Goal: Transaction & Acquisition: Purchase product/service

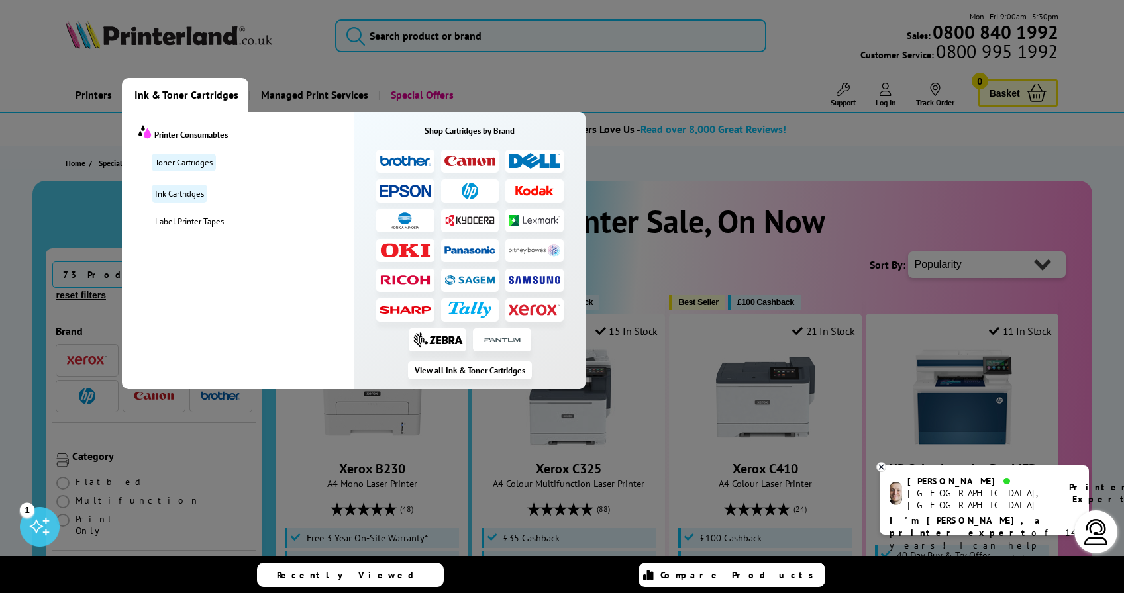
click at [481, 162] on img at bounding box center [470, 161] width 52 height 11
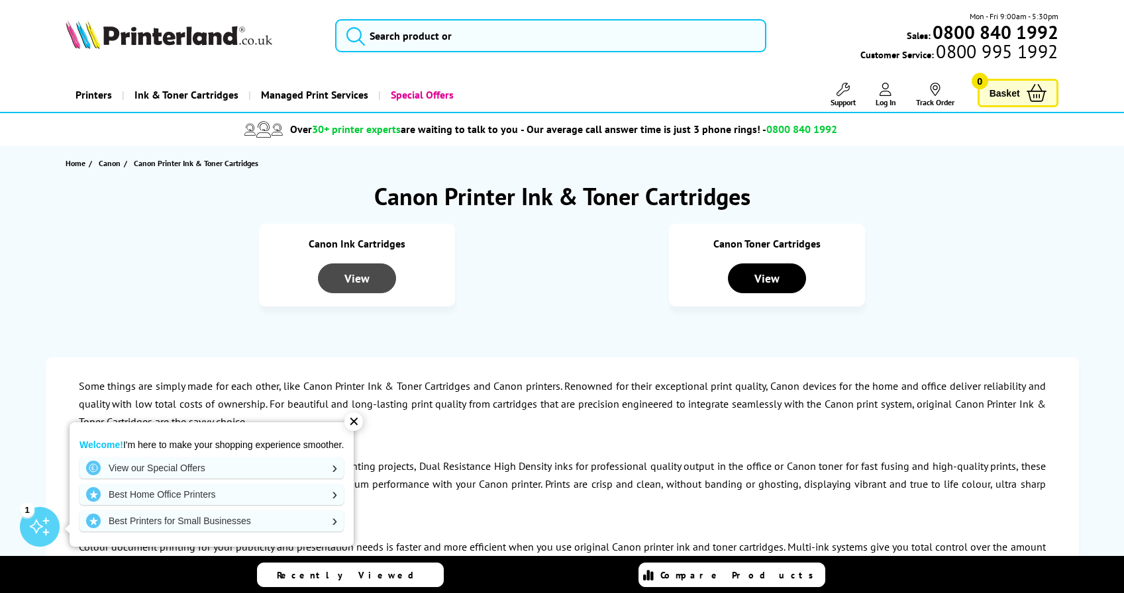
click at [379, 277] on div "View" at bounding box center [357, 279] width 78 height 30
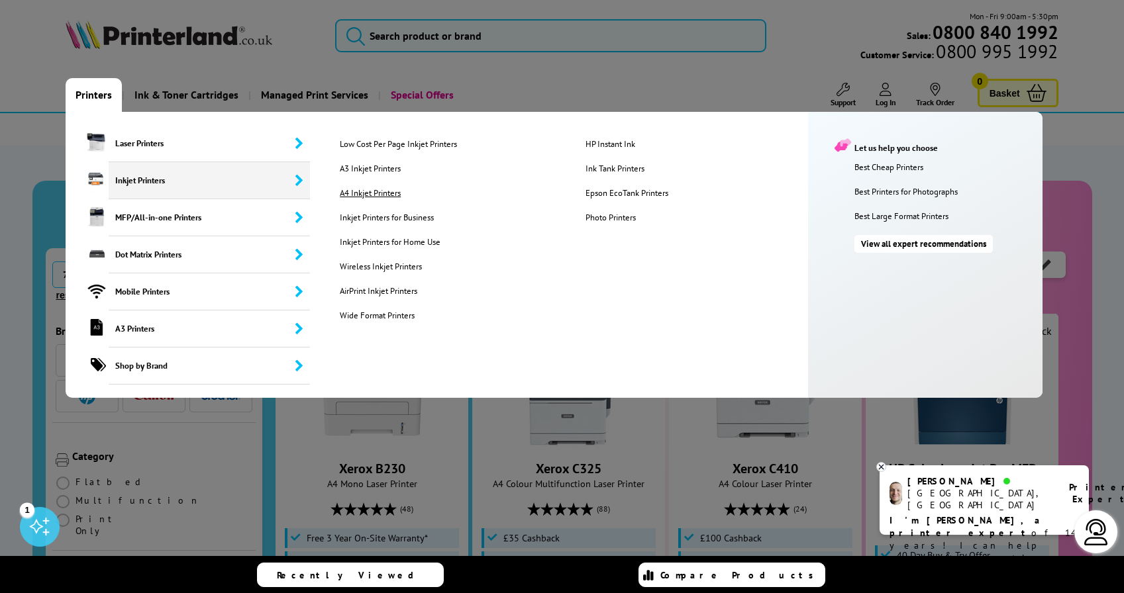
click at [360, 187] on link "A4 Inkjet Printers" at bounding box center [452, 192] width 244 height 11
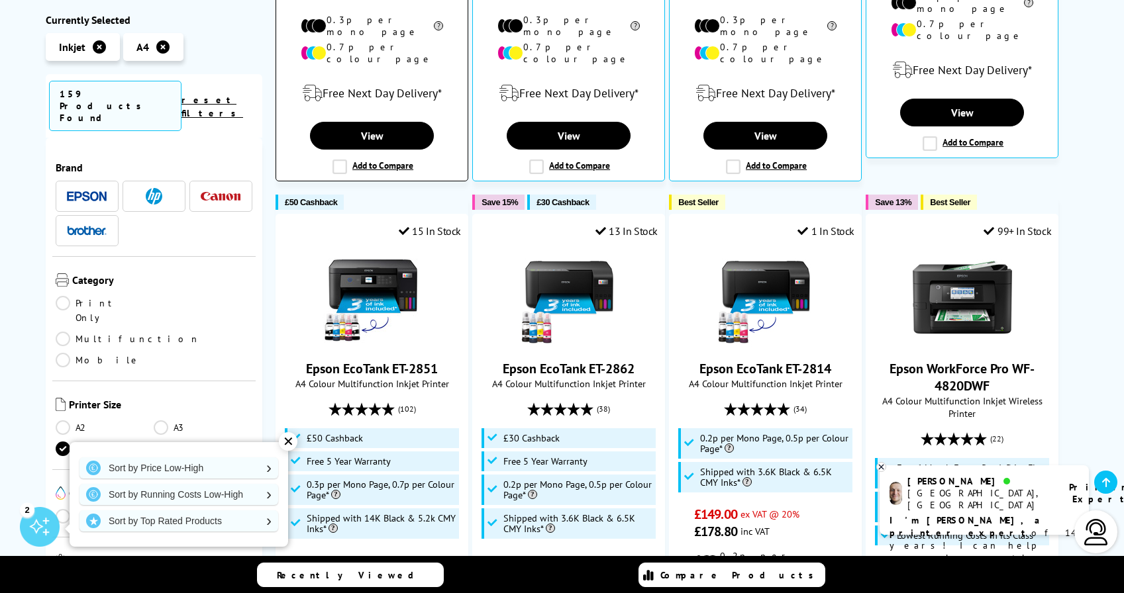
scroll to position [679, 0]
